Goal: Navigation & Orientation: Find specific page/section

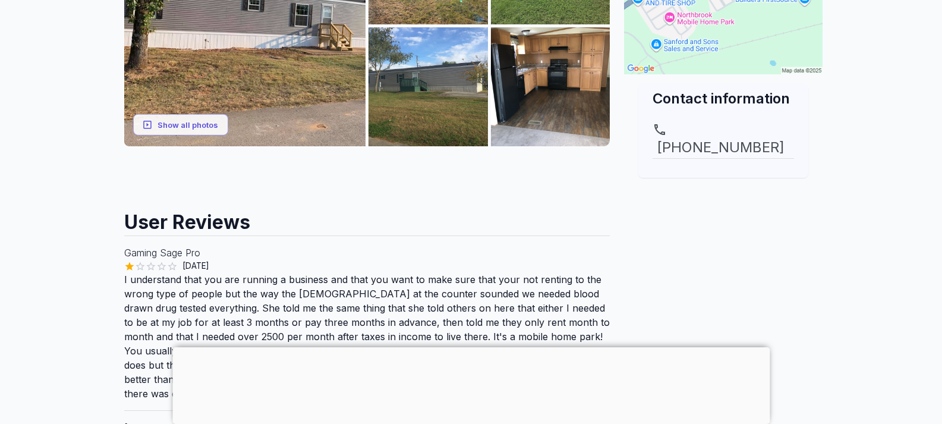
scroll to position [416, 0]
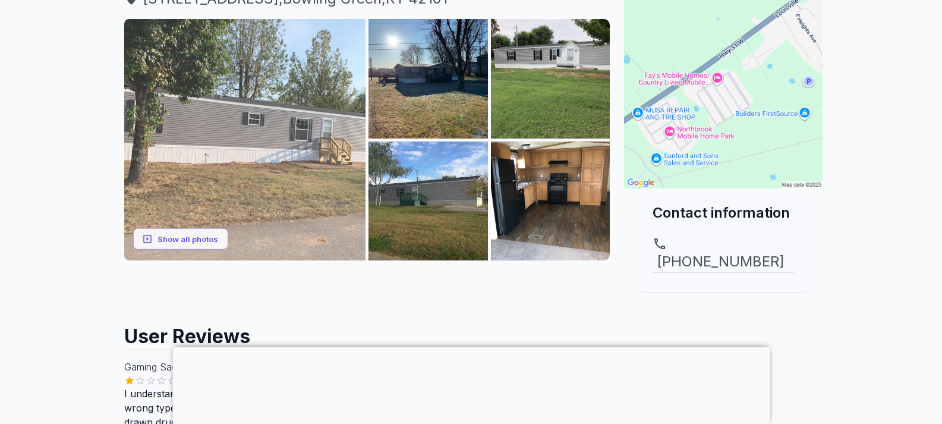
scroll to position [283, 0]
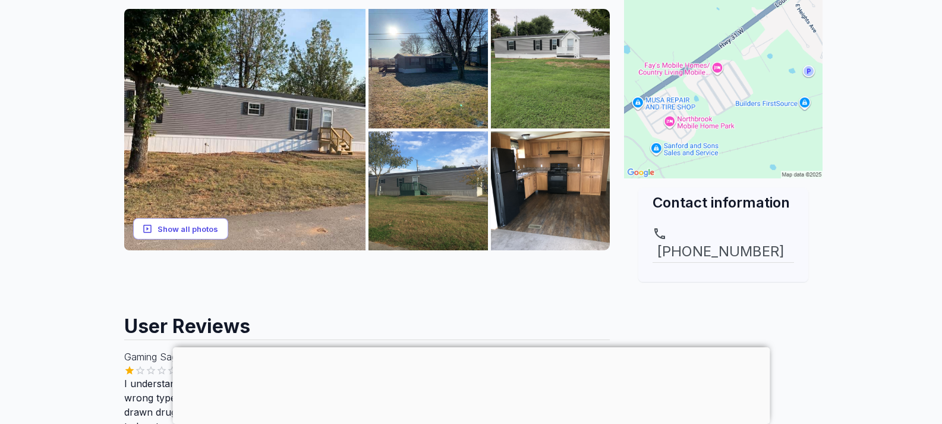
click at [142, 234] on icon "button" at bounding box center [147, 228] width 11 height 11
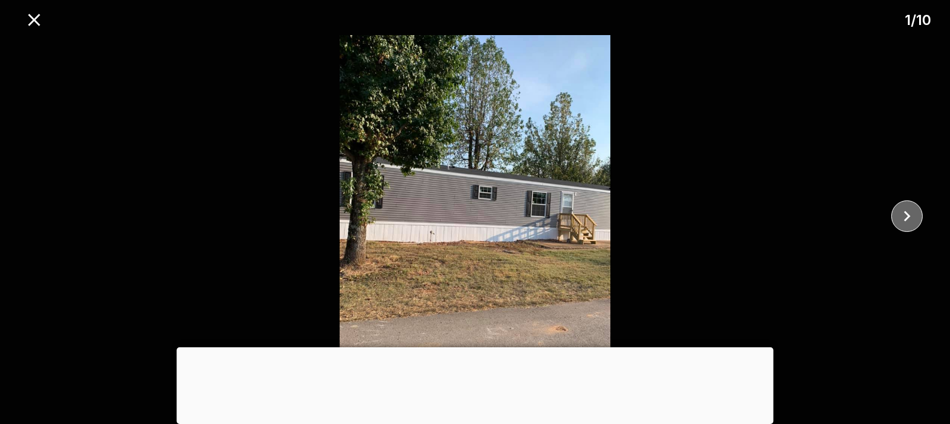
click at [901, 211] on icon "close" at bounding box center [907, 216] width 21 height 21
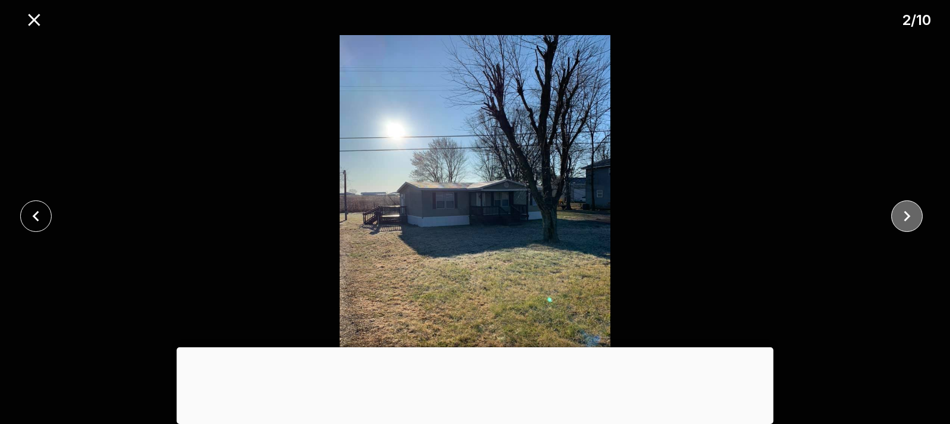
click at [901, 211] on icon "close" at bounding box center [907, 216] width 21 height 21
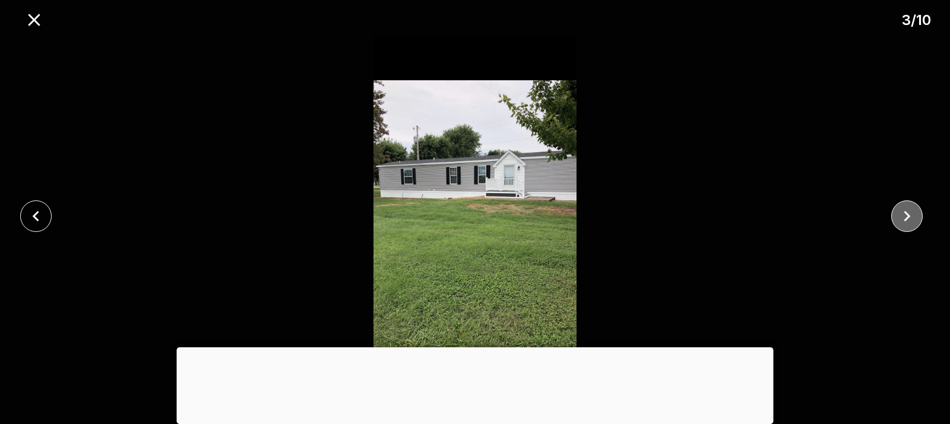
click at [911, 216] on icon "close" at bounding box center [907, 216] width 21 height 21
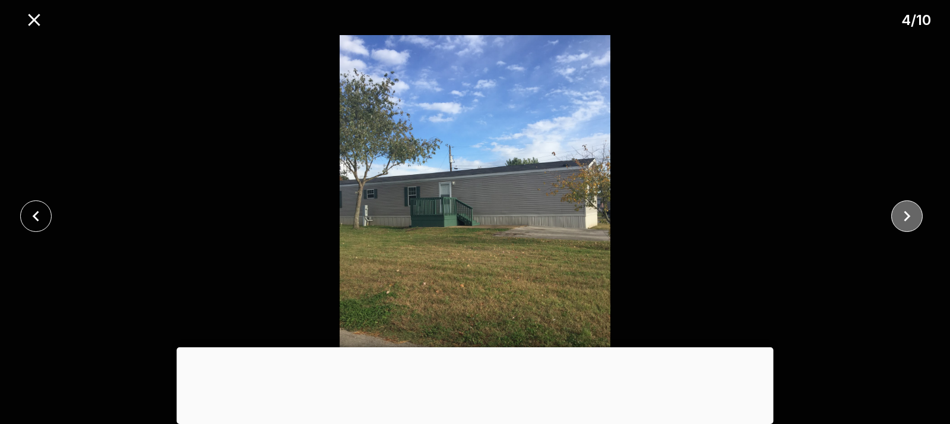
click at [911, 216] on icon "close" at bounding box center [907, 216] width 21 height 21
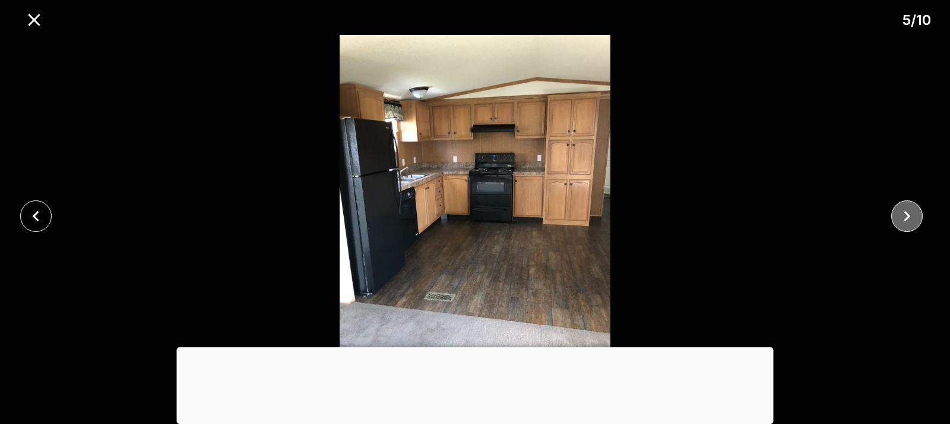
click at [911, 216] on icon "close" at bounding box center [907, 216] width 21 height 21
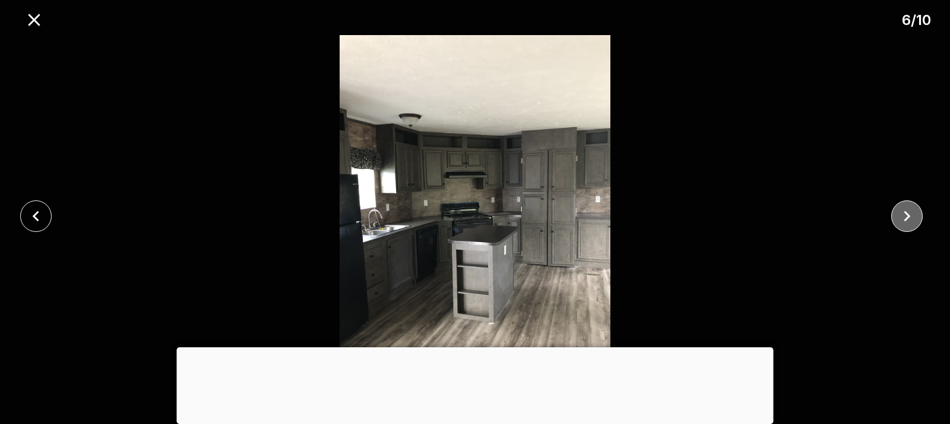
click at [897, 222] on icon "close" at bounding box center [907, 216] width 21 height 21
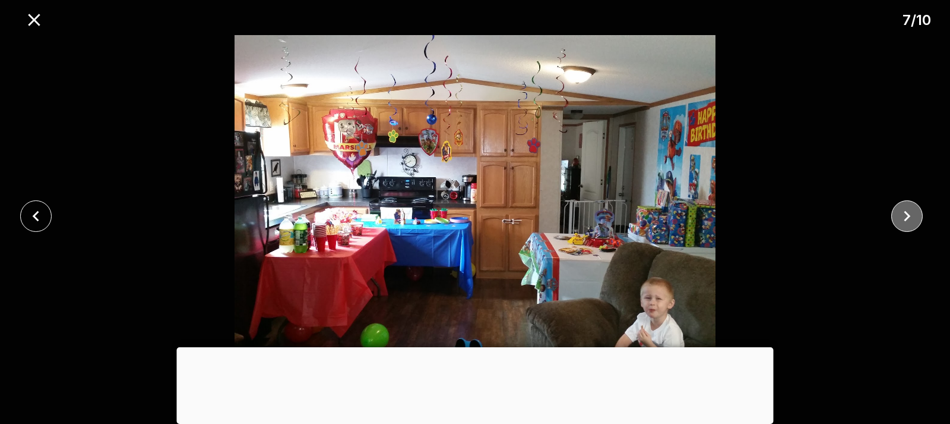
click at [913, 218] on icon "close" at bounding box center [907, 216] width 21 height 21
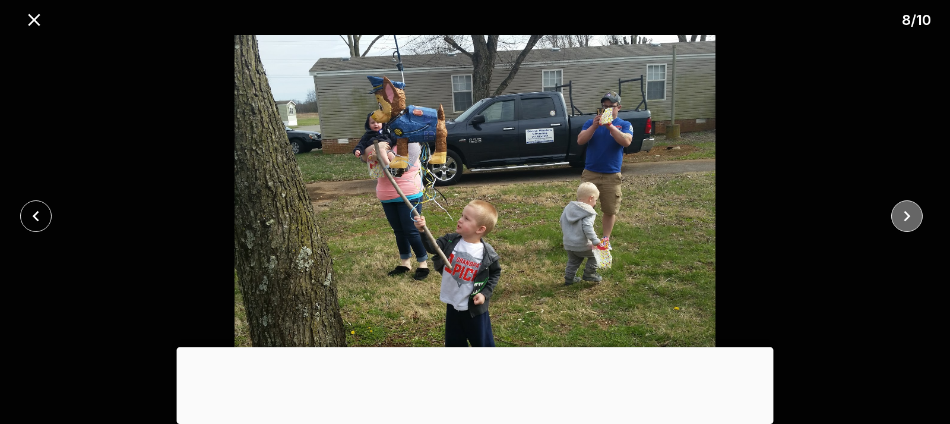
click at [913, 218] on icon "close" at bounding box center [907, 216] width 21 height 21
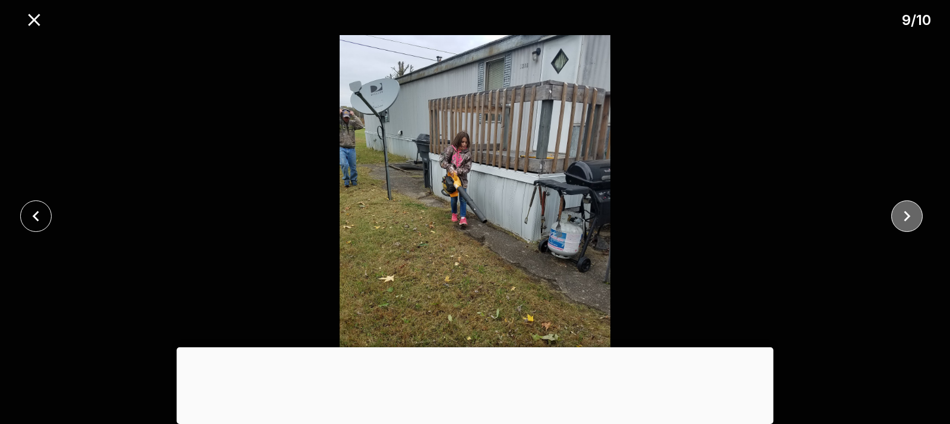
click at [913, 218] on icon "close" at bounding box center [907, 216] width 21 height 21
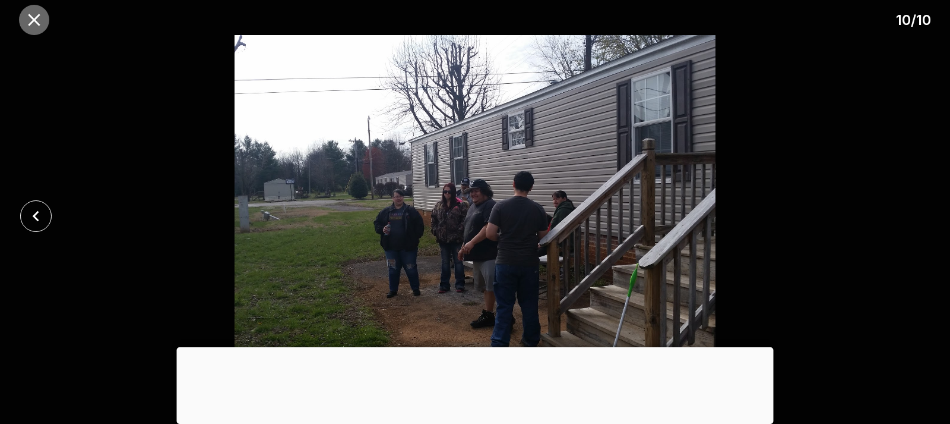
click at [39, 22] on icon "close" at bounding box center [34, 20] width 21 height 21
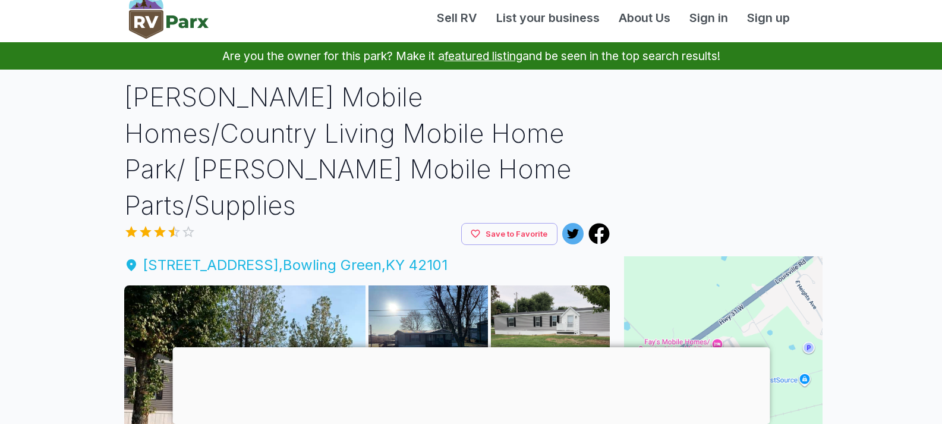
scroll to position [0, 0]
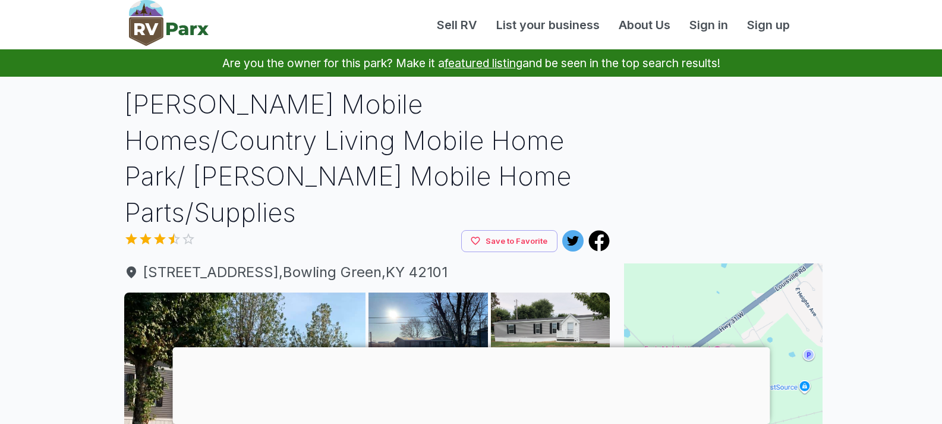
scroll to position [343, 0]
